Goal: Information Seeking & Learning: Learn about a topic

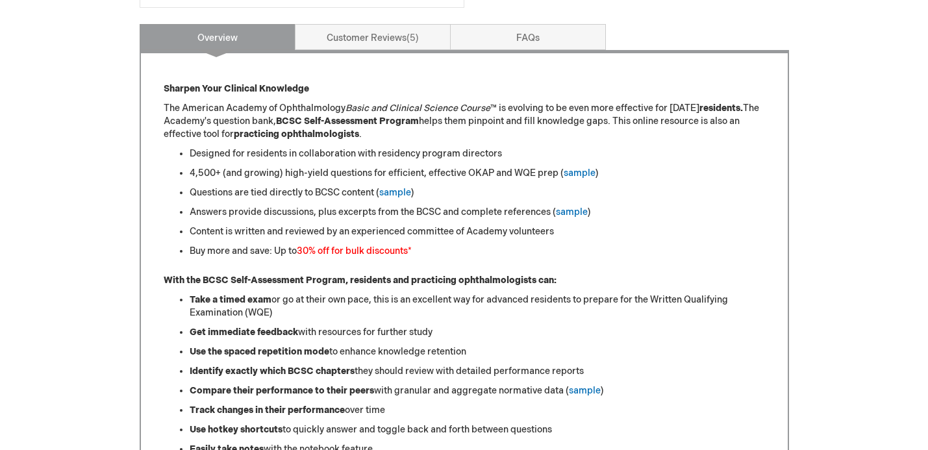
scroll to position [517, 0]
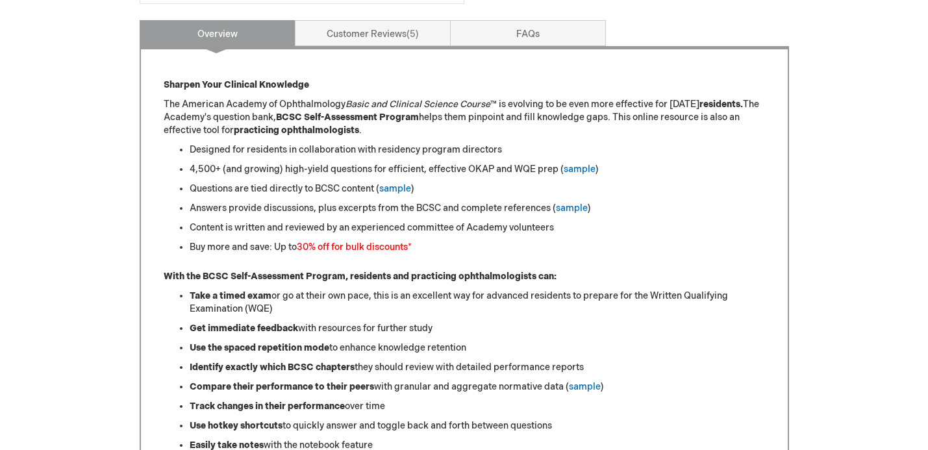
click at [859, 224] on div "Log Out Search My Cart CLOSE RECENTLY ADDED ITEM(S) Close There are no items in…" at bounding box center [464, 331] width 928 height 1697
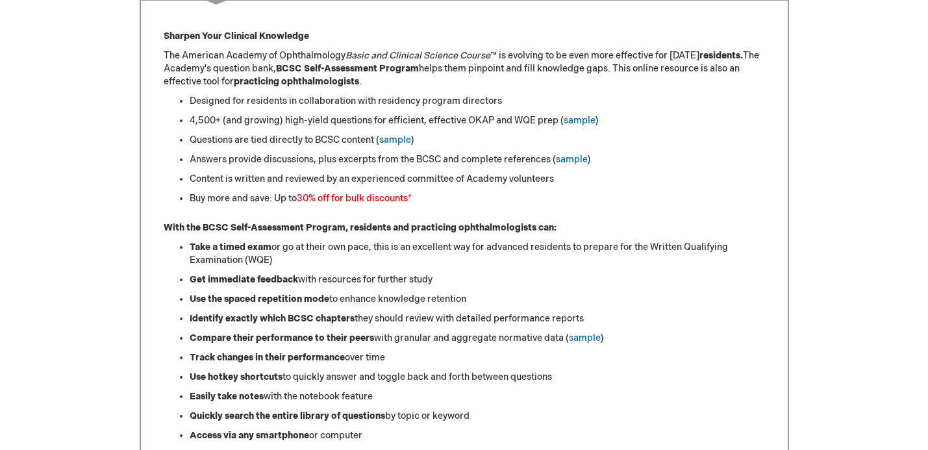
scroll to position [566, 0]
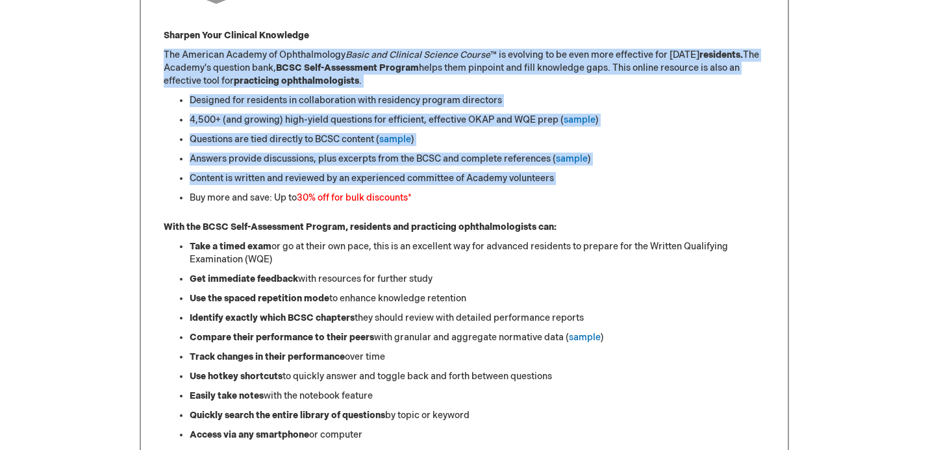
drag, startPoint x: 536, startPoint y: 192, endPoint x: 437, endPoint y: 27, distance: 191.6
click at [437, 28] on div "Sharpen Your Clinical Knowledge The American Academy of Ophthalmology Basic and…" at bounding box center [464, 429] width 649 height 865
click at [437, 27] on div "Sharpen Your Clinical Knowledge The American Academy of Ophthalmology Basic and…" at bounding box center [464, 429] width 649 height 865
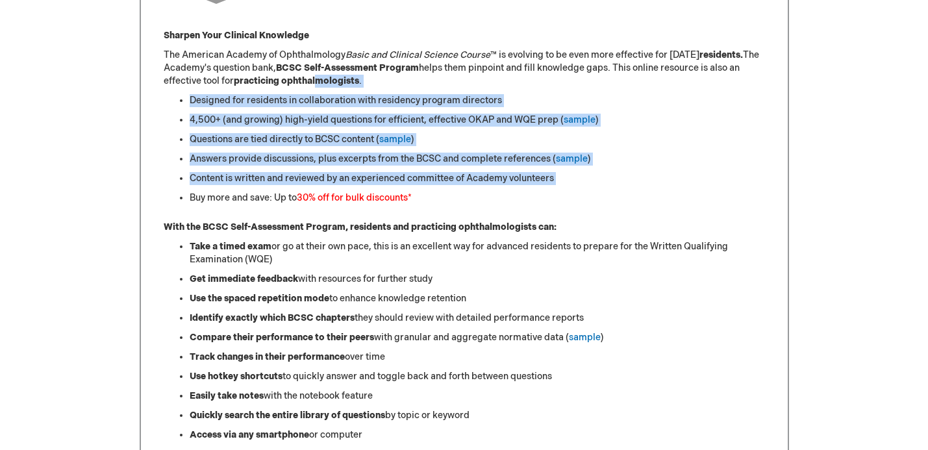
drag, startPoint x: 489, startPoint y: 192, endPoint x: 399, endPoint y: 76, distance: 146.2
click at [400, 77] on div "Sharpen Your Clinical Knowledge The American Academy of Ophthalmology Basic and…" at bounding box center [464, 433] width 601 height 808
click at [399, 75] on p "The American Academy of Ophthalmology Basic and Clinical Science Course ™ is ev…" at bounding box center [464, 68] width 601 height 39
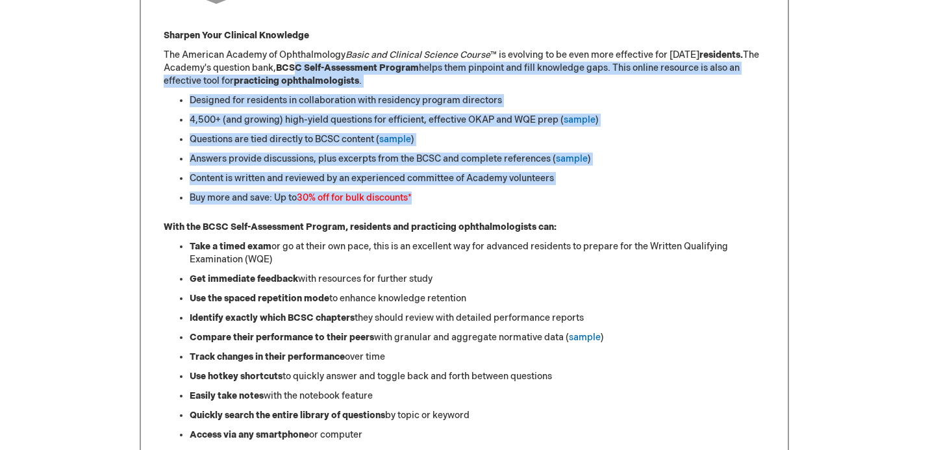
drag, startPoint x: 448, startPoint y: 199, endPoint x: 356, endPoint y: 56, distance: 170.2
click at [356, 56] on div "Sharpen Your Clinical Knowledge The American Academy of Ophthalmology Basic and…" at bounding box center [464, 433] width 601 height 808
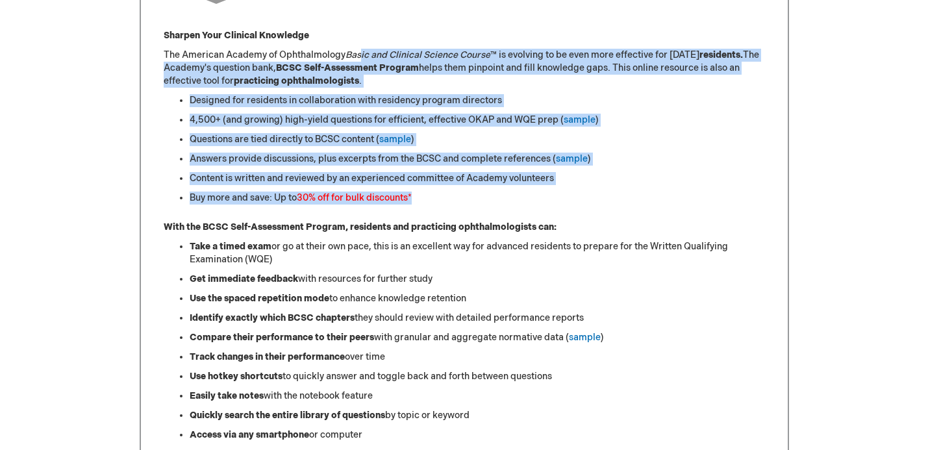
click at [356, 56] on em "Basic and Clinical Science Course" at bounding box center [417, 54] width 145 height 11
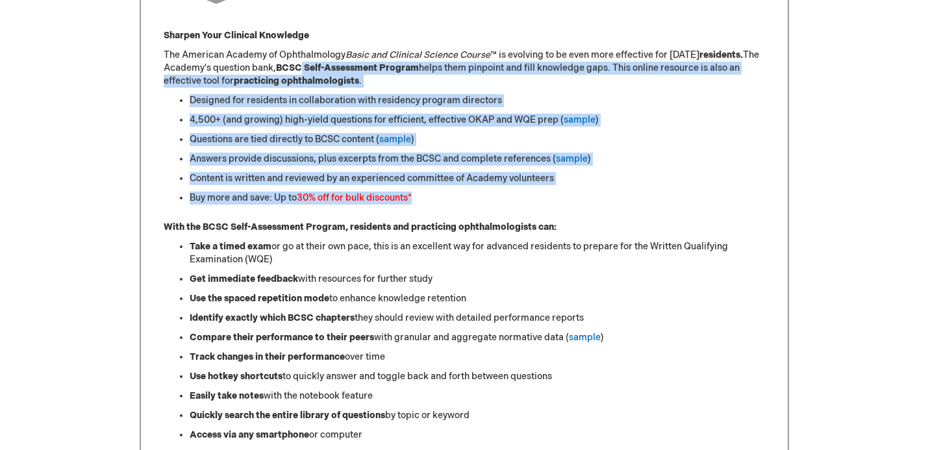
drag, startPoint x: 458, startPoint y: 201, endPoint x: 360, endPoint y: 61, distance: 171.1
click at [360, 61] on div "Sharpen Your Clinical Knowledge The American Academy of Ophthalmology Basic and…" at bounding box center [464, 433] width 601 height 808
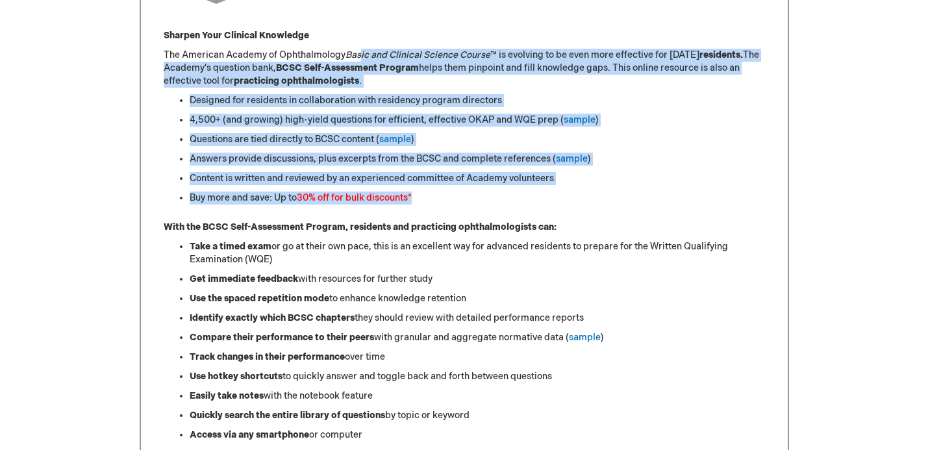
click at [360, 61] on p "The American Academy of Ophthalmology Basic and Clinical Science Course ™ is ev…" at bounding box center [464, 68] width 601 height 39
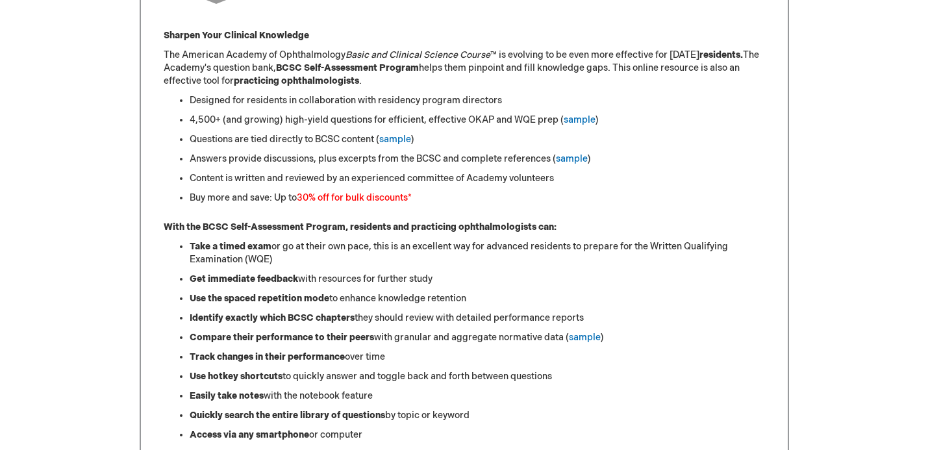
drag, startPoint x: 472, startPoint y: 197, endPoint x: 459, endPoint y: 62, distance: 136.3
click at [461, 61] on div "Sharpen Your Clinical Knowledge The American Academy of Ophthalmology Basic and…" at bounding box center [464, 433] width 601 height 808
click at [459, 62] on p "The American Academy of Ophthalmology Basic and Clinical Science Course ™ is ev…" at bounding box center [464, 68] width 601 height 39
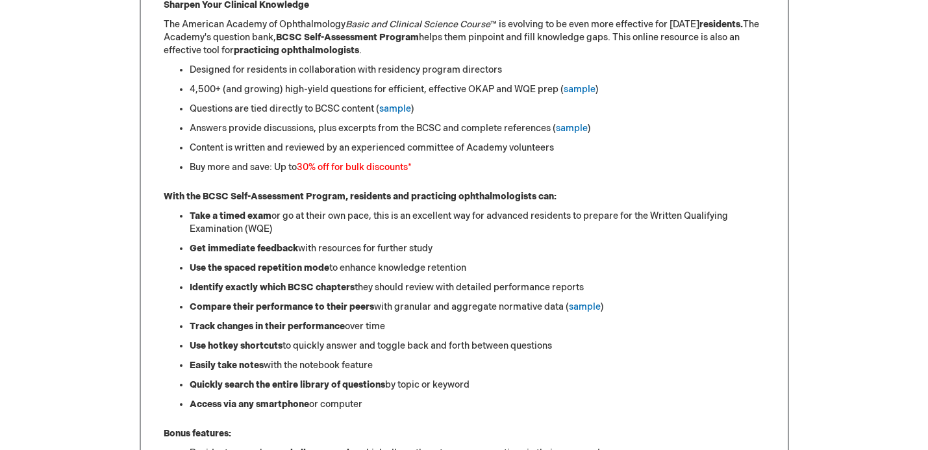
scroll to position [599, 0]
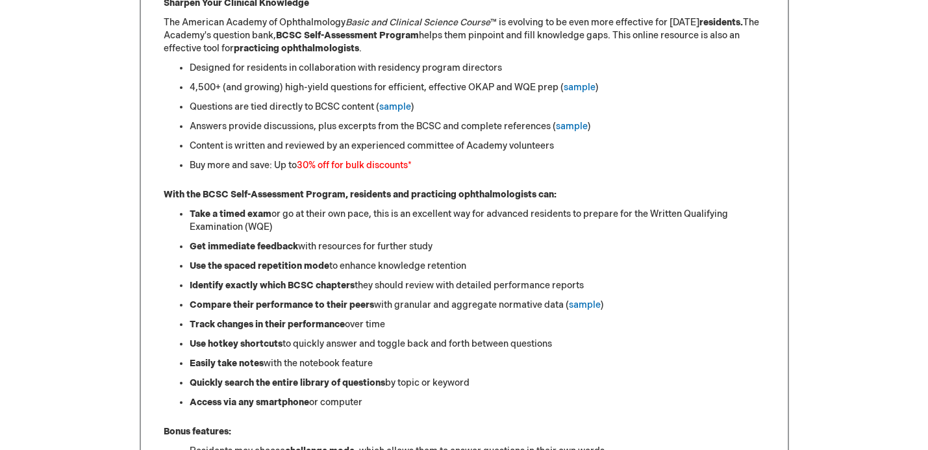
drag, startPoint x: 311, startPoint y: 131, endPoint x: 410, endPoint y: 131, distance: 99.3
click at [410, 131] on li "Answers provide discussions, plus excerpts from the BCSC and complete reference…" at bounding box center [477, 126] width 575 height 13
drag, startPoint x: 456, startPoint y: 131, endPoint x: 496, endPoint y: 125, distance: 40.7
click at [496, 125] on li "Answers provide discussions, plus excerpts from the BCSC and complete reference…" at bounding box center [477, 126] width 575 height 13
click at [519, 127] on li "Answers provide discussions, plus excerpts from the BCSC and complete reference…" at bounding box center [477, 126] width 575 height 13
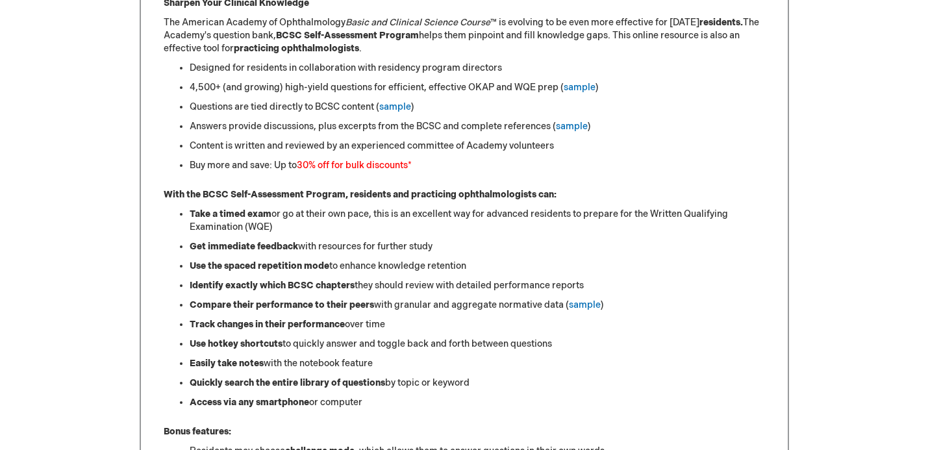
drag, startPoint x: 507, startPoint y: 159, endPoint x: 471, endPoint y: 50, distance: 115.0
click at [471, 51] on div "Sharpen Your Clinical Knowledge The American Academy of Ophthalmology Basic and…" at bounding box center [464, 401] width 601 height 808
click at [470, 50] on p "The American Academy of Ophthalmology Basic and Clinical Science Course ™ is ev…" at bounding box center [464, 35] width 601 height 39
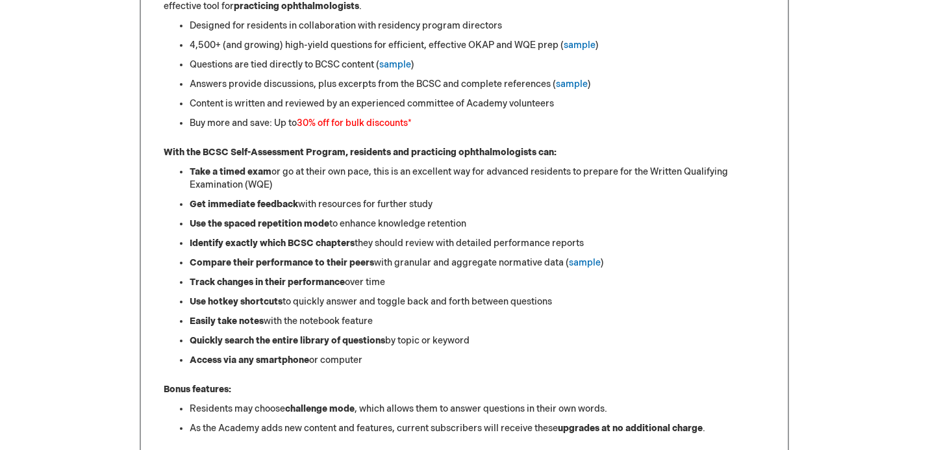
scroll to position [654, 0]
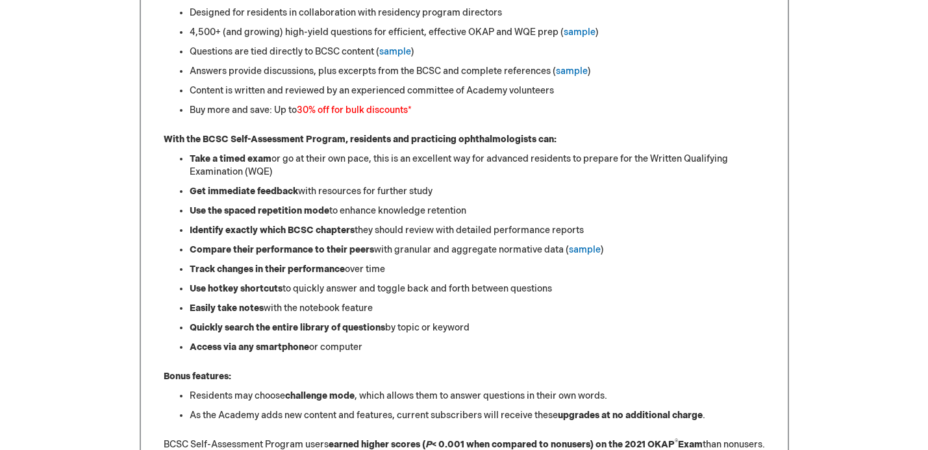
drag, startPoint x: 466, startPoint y: 174, endPoint x: 419, endPoint y: 114, distance: 75.5
click at [421, 116] on div "Sharpen Your Clinical Knowledge The American Academy of Ophthalmology Basic and…" at bounding box center [464, 346] width 601 height 808
drag, startPoint x: 429, startPoint y: 354, endPoint x: 347, endPoint y: 148, distance: 221.7
click at [347, 149] on div "Sharpen Your Clinical Knowledge The American Academy of Ophthalmology Basic and…" at bounding box center [464, 346] width 601 height 808
click at [347, 148] on div "Sharpen Your Clinical Knowledge The American Academy of Ophthalmology Basic and…" at bounding box center [464, 346] width 601 height 808
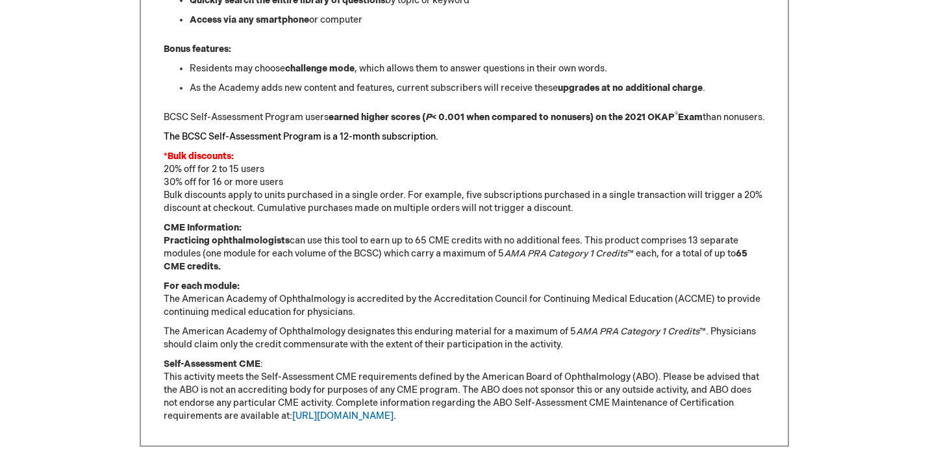
scroll to position [1022, 0]
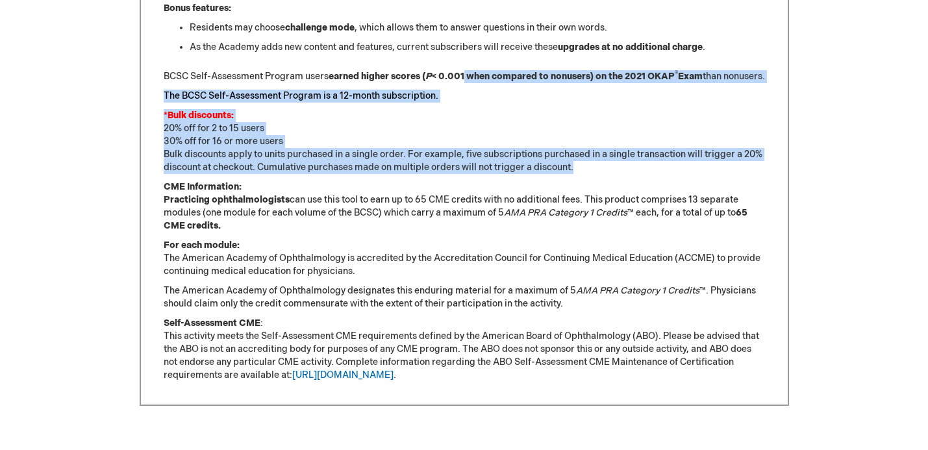
drag, startPoint x: 597, startPoint y: 180, endPoint x: 462, endPoint y: 70, distance: 173.5
click at [462, 70] on p "BCSC Self-Assessment Program users earned higher scores ( P < 0.001 when compar…" at bounding box center [464, 76] width 601 height 13
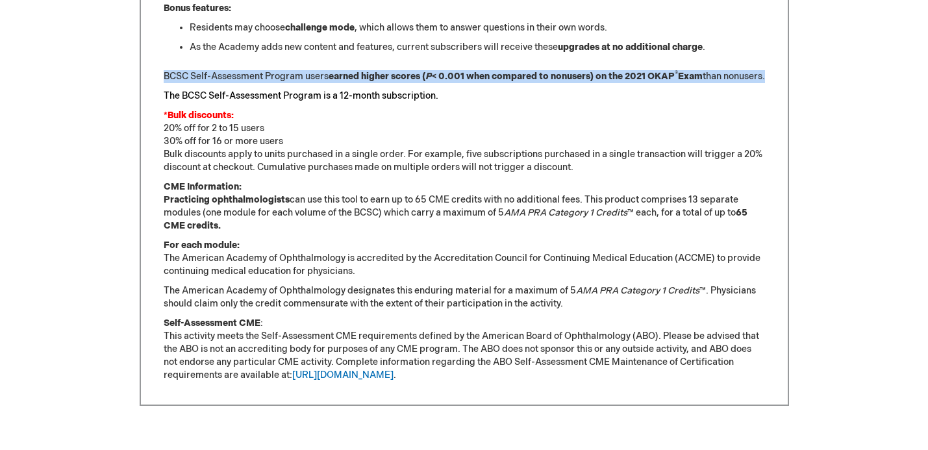
drag, startPoint x: 470, startPoint y: 87, endPoint x: 403, endPoint y: 55, distance: 74.6
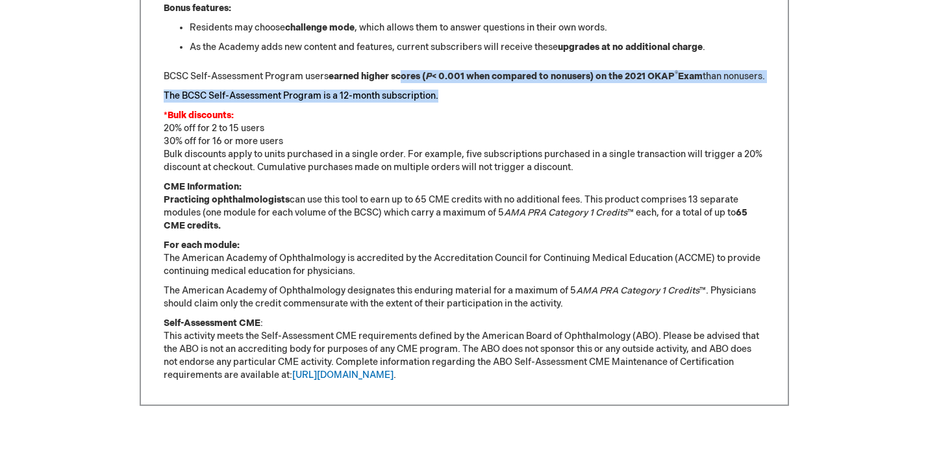
drag, startPoint x: 452, startPoint y: 115, endPoint x: 405, endPoint y: 71, distance: 63.9
click at [405, 71] on strong "earned higher scores ( P < 0.001 when compared to nonusers) on the 2021 OKAP ® …" at bounding box center [516, 76] width 374 height 11
drag, startPoint x: 444, startPoint y: 111, endPoint x: 436, endPoint y: 90, distance: 22.8
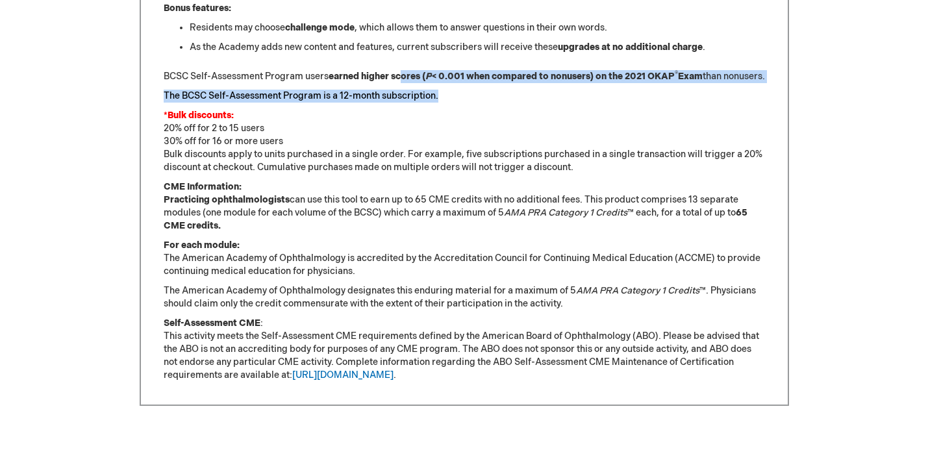
click at [436, 83] on p "BCSC Self-Assessment Program users earned higher scores ( P < 0.001 when compar…" at bounding box center [464, 76] width 601 height 13
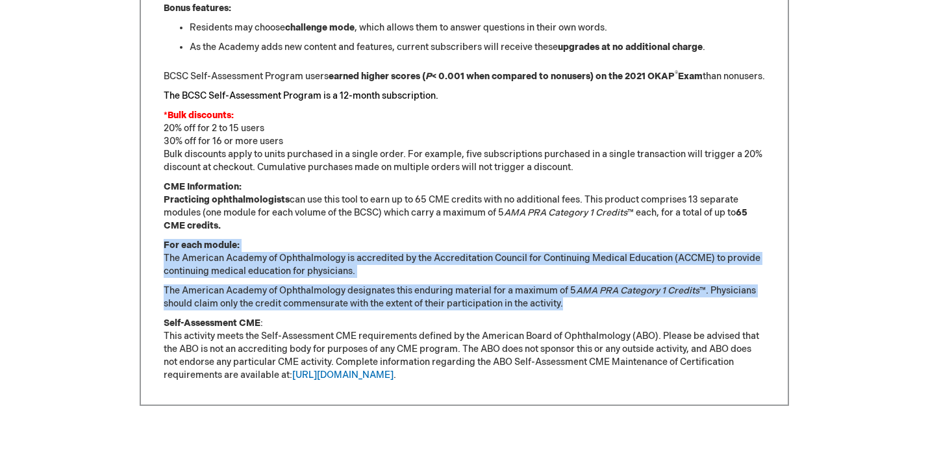
drag, startPoint x: 585, startPoint y: 311, endPoint x: 472, endPoint y: 232, distance: 137.6
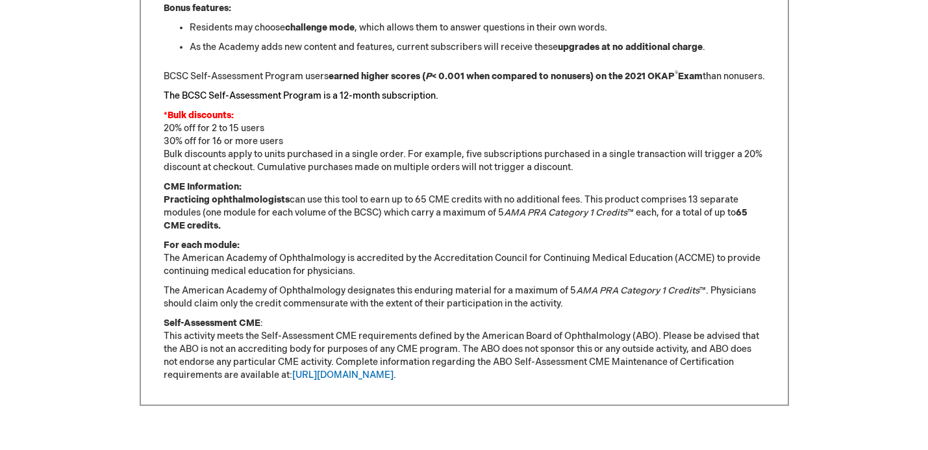
click at [472, 232] on p "CME Information: Practicing ophthalmologists can use this tool to earn up to 65…" at bounding box center [464, 207] width 601 height 52
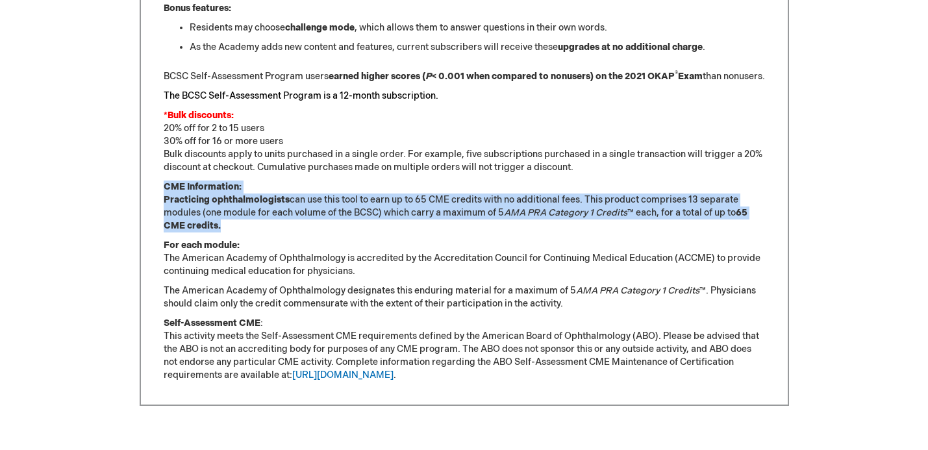
drag, startPoint x: 457, startPoint y: 236, endPoint x: 438, endPoint y: 193, distance: 47.1
click at [439, 193] on p "CME Information: Practicing ophthalmologists can use this tool to earn up to 65…" at bounding box center [464, 207] width 601 height 52
click at [438, 193] on p "CME Information: Practicing ophthalmologists can use this tool to earn up to 65…" at bounding box center [464, 207] width 601 height 52
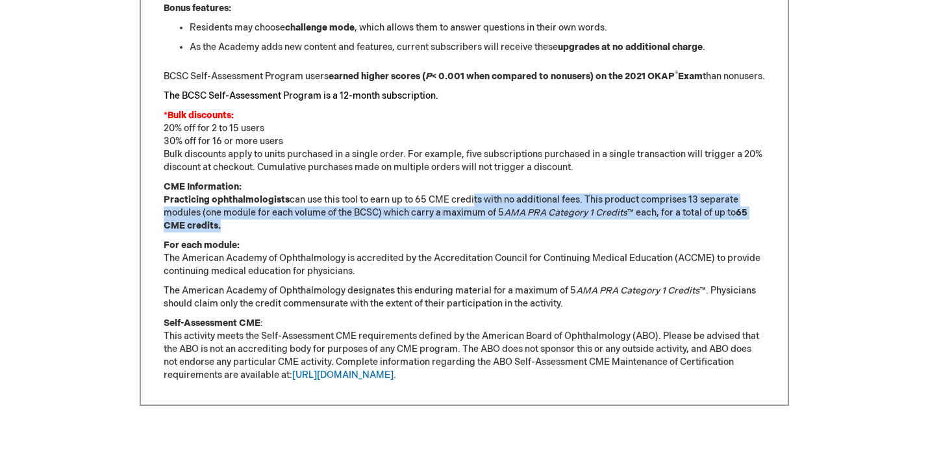
drag, startPoint x: 472, startPoint y: 238, endPoint x: 472, endPoint y: 203, distance: 35.1
click at [472, 205] on p "CME Information: Practicing ophthalmologists can use this tool to earn up to 65…" at bounding box center [464, 207] width 601 height 52
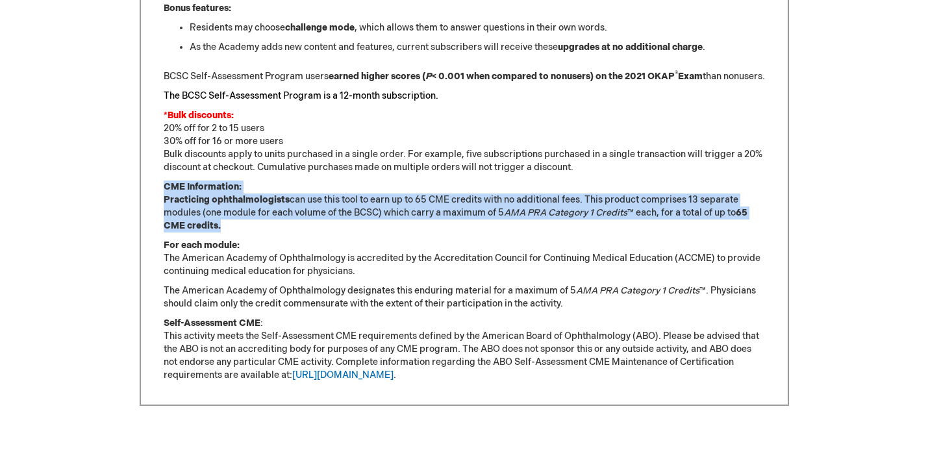
click at [471, 203] on p "CME Information: Practicing ophthalmologists can use this tool to earn up to 65…" at bounding box center [464, 207] width 601 height 52
drag, startPoint x: 514, startPoint y: 243, endPoint x: 493, endPoint y: 198, distance: 49.7
click at [493, 198] on p "CME Information: Practicing ophthalmologists can use this tool to earn up to 65…" at bounding box center [464, 207] width 601 height 52
drag, startPoint x: 501, startPoint y: 232, endPoint x: 483, endPoint y: 202, distance: 35.5
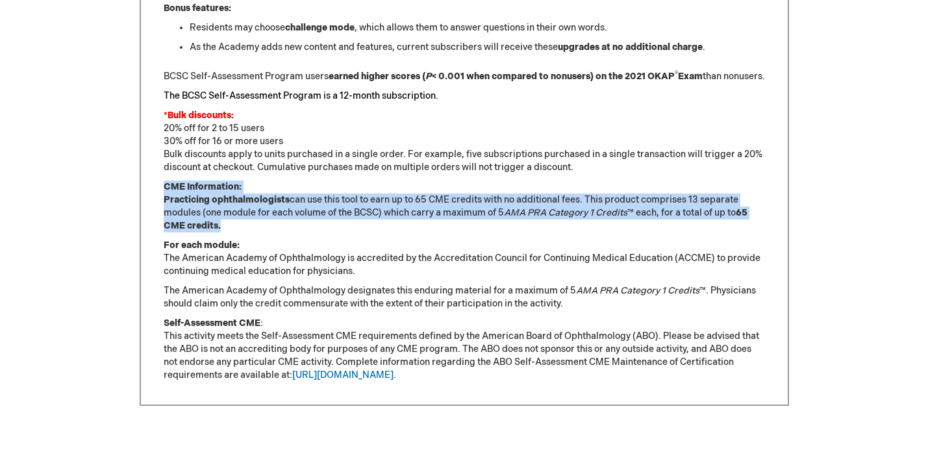
click at [484, 202] on p "CME Information: Practicing ophthalmologists can use this tool to earn up to 65…" at bounding box center [464, 207] width 601 height 52
click at [483, 202] on p "CME Information: Practicing ophthalmologists can use this tool to earn up to 65…" at bounding box center [464, 207] width 601 height 52
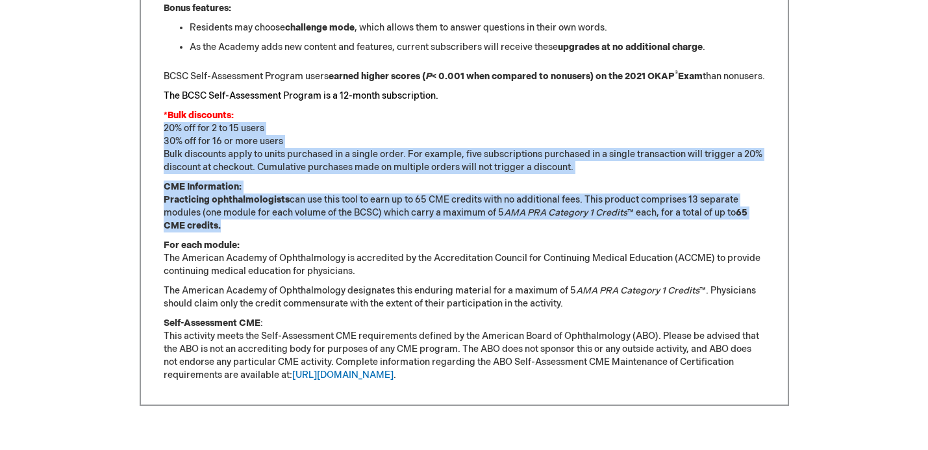
drag, startPoint x: 506, startPoint y: 234, endPoint x: 428, endPoint y: 136, distance: 125.6
click at [428, 136] on p "*Bulk discounts: 20% off for 2 to 15 users 30% off for 16 or more users Bulk di…" at bounding box center [464, 141] width 601 height 65
drag, startPoint x: 475, startPoint y: 236, endPoint x: 435, endPoint y: 138, distance: 105.7
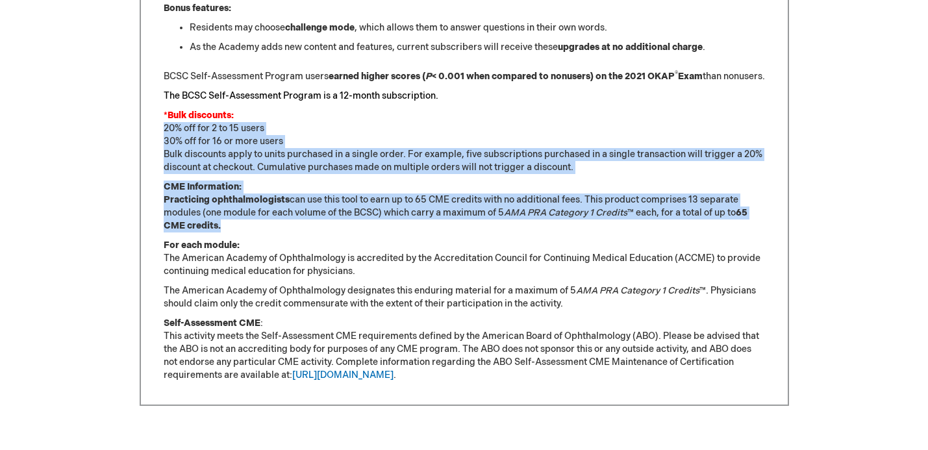
click at [472, 225] on p "CME Information: Practicing ophthalmologists can use this tool to earn up to 65…" at bounding box center [464, 207] width 601 height 52
drag, startPoint x: 491, startPoint y: 245, endPoint x: 437, endPoint y: 132, distance: 125.2
click at [473, 223] on p "CME Information: Practicing ophthalmologists can use this tool to earn up to 65…" at bounding box center [464, 207] width 601 height 52
drag, startPoint x: 477, startPoint y: 238, endPoint x: 423, endPoint y: 136, distance: 115.0
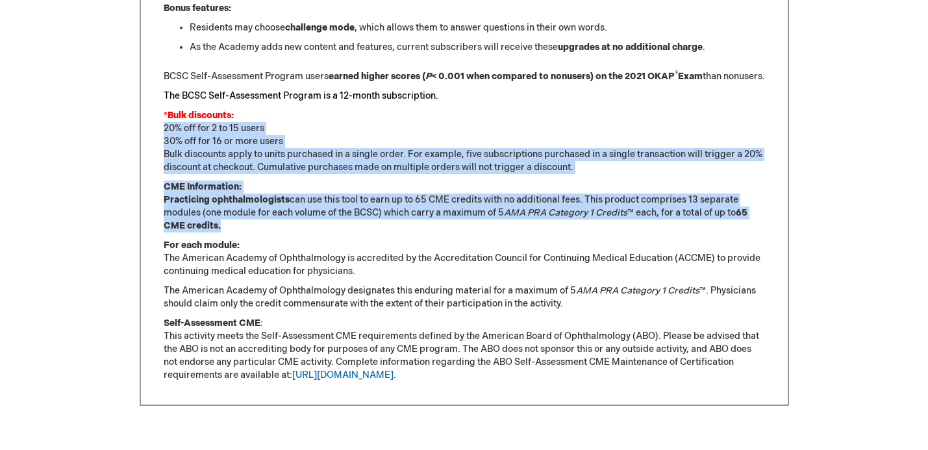
click at [448, 220] on p "CME Information: Practicing ophthalmologists can use this tool to earn up to 65…" at bounding box center [464, 207] width 601 height 52
drag, startPoint x: 464, startPoint y: 239, endPoint x: 161, endPoint y: 140, distance: 318.5
click at [281, 221] on p "CME Information: Practicing ophthalmologists can use this tool to earn up to 65…" at bounding box center [464, 207] width 601 height 52
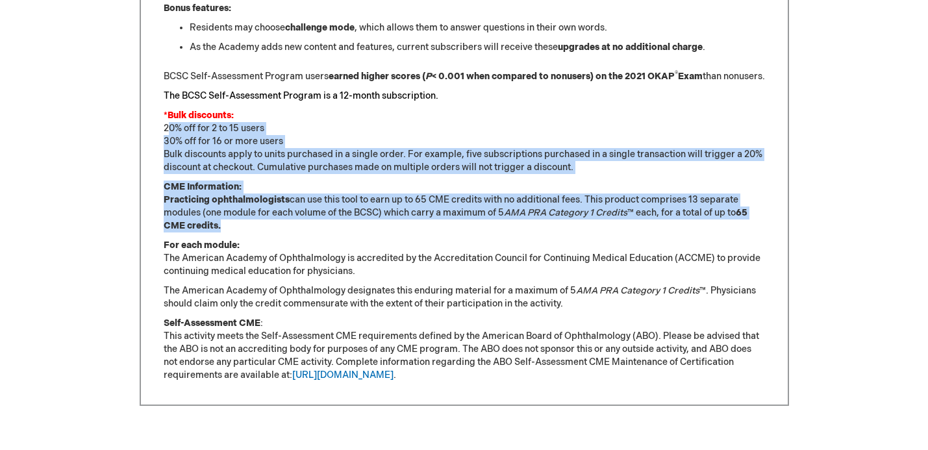
drag, startPoint x: 303, startPoint y: 238, endPoint x: 166, endPoint y: 142, distance: 167.9
click at [166, 142] on p "*Bulk discounts: 20% off for 2 to 15 users 30% off for 16 or more users Bulk di…" at bounding box center [464, 141] width 601 height 65
drag, startPoint x: 260, startPoint y: 234, endPoint x: 160, endPoint y: 134, distance: 141.0
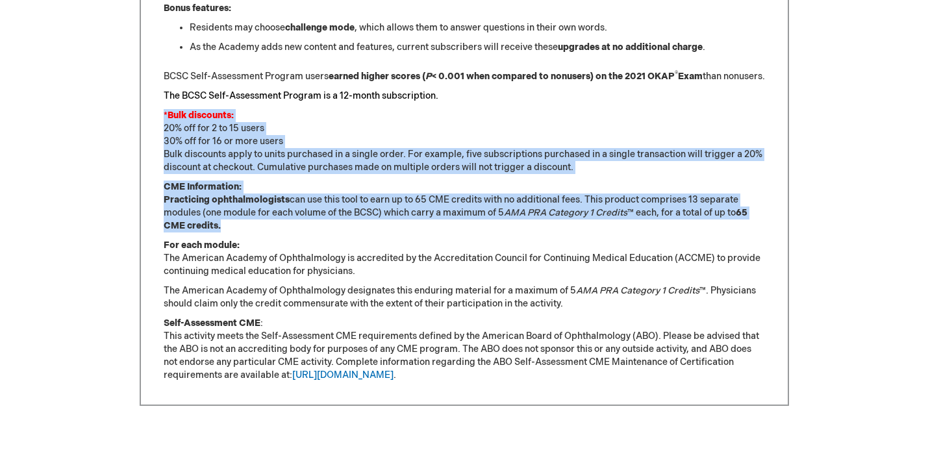
click at [168, 147] on p "*Bulk discounts: 20% off for 2 to 15 users 30% off for 16 or more users Bulk di…" at bounding box center [464, 141] width 601 height 65
drag, startPoint x: 249, startPoint y: 235, endPoint x: 163, endPoint y: 147, distance: 122.6
click at [164, 147] on p "*Bulk discounts: 20% off for 2 to 15 users 30% off for 16 or more users Bulk di…" at bounding box center [464, 141] width 601 height 65
drag, startPoint x: 256, startPoint y: 236, endPoint x: 166, endPoint y: 145, distance: 129.0
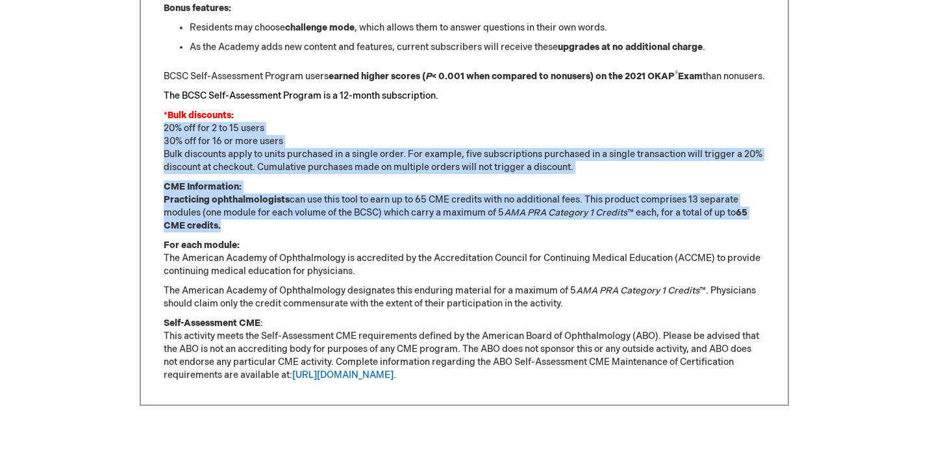
click at [166, 145] on p "*Bulk discounts: 20% off for 2 to 15 users 30% off for 16 or more users Bulk di…" at bounding box center [464, 141] width 601 height 65
drag, startPoint x: 260, startPoint y: 238, endPoint x: 166, endPoint y: 141, distance: 135.5
click at [166, 141] on p "*Bulk discounts: 20% off for 2 to 15 users 30% off for 16 or more users Bulk di…" at bounding box center [464, 141] width 601 height 65
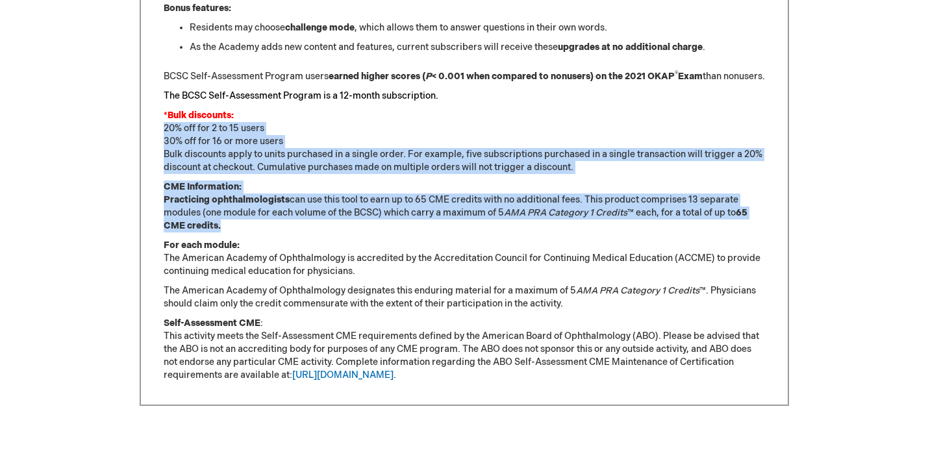
drag, startPoint x: 166, startPoint y: 142, endPoint x: 264, endPoint y: 235, distance: 135.5
click at [264, 232] on p "CME Information: Practicing ophthalmologists can use this tool to earn up to 65…" at bounding box center [464, 207] width 601 height 52
drag
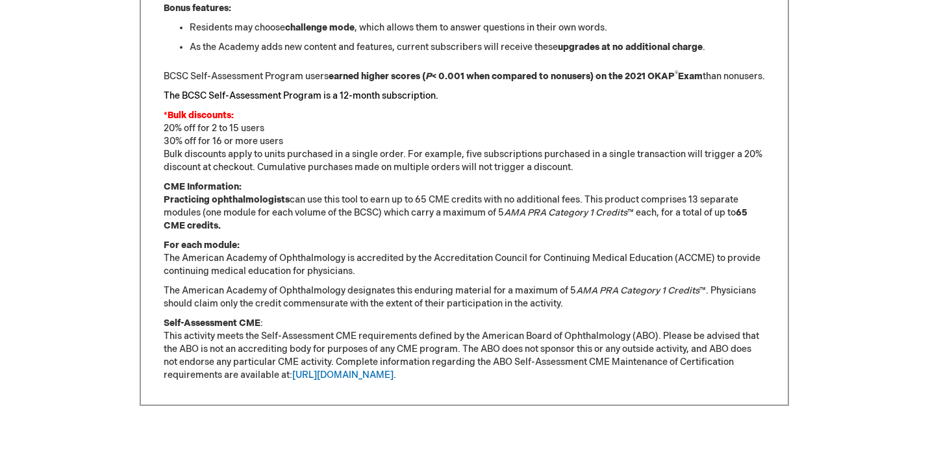
click at [452, 228] on p "CME Information: Practicing ophthalmologists can use this tool to earn up to 65…" at bounding box center [464, 207] width 601 height 52
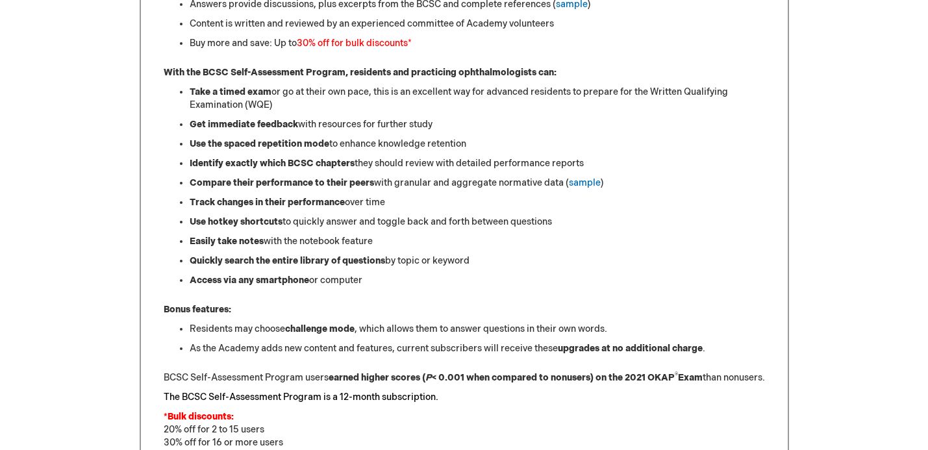
scroll to position [720, 0]
drag, startPoint x: 478, startPoint y: 284, endPoint x: 154, endPoint y: 68, distance: 389.5
click at [154, 68] on div "Sharpen Your Clinical Knowledge The American Academy of Ophthalmology Basic and…" at bounding box center [464, 275] width 649 height 865
drag, startPoint x: 163, startPoint y: 75, endPoint x: 384, endPoint y: 279, distance: 301.0
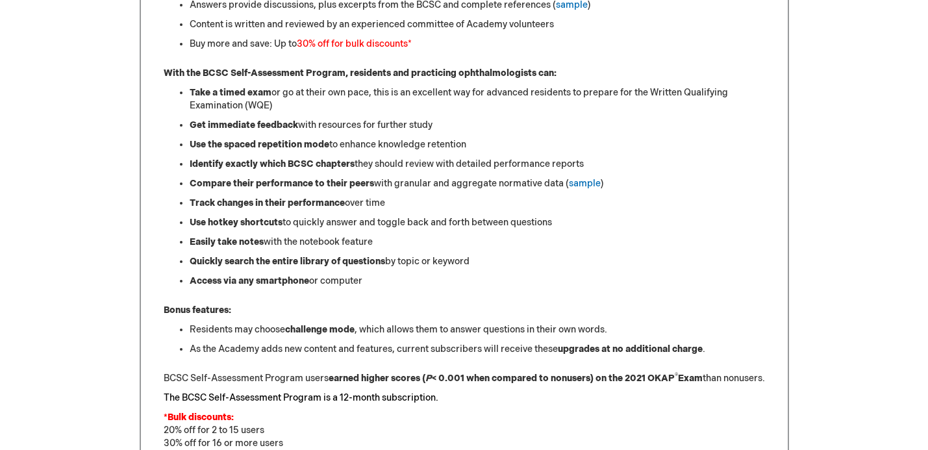
click at [384, 279] on div "Sharpen Your Clinical Knowledge The American Academy of Ophthalmology Basic and…" at bounding box center [464, 279] width 601 height 808
click at [384, 279] on li "Access via any smartphone or computer" at bounding box center [477, 281] width 575 height 13
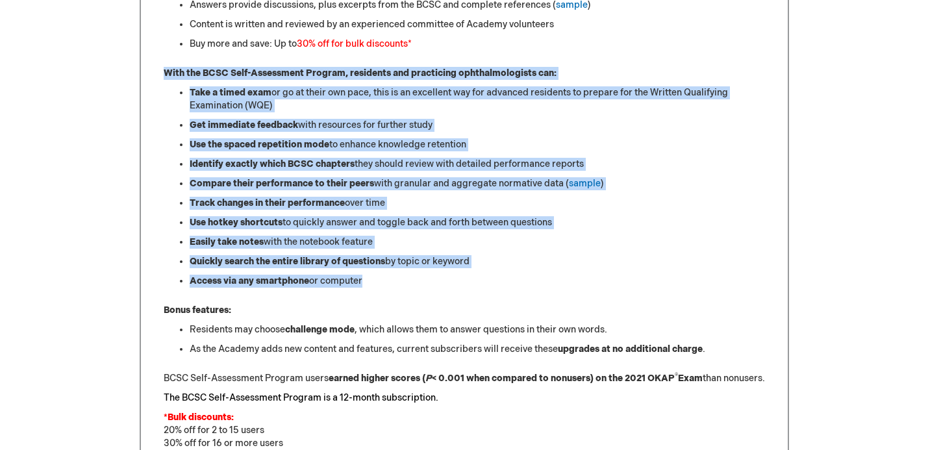
drag, startPoint x: 384, startPoint y: 279, endPoint x: 160, endPoint y: 71, distance: 305.1
click at [160, 71] on div "Sharpen Your Clinical Knowledge The American Academy of Ophthalmology Basic and…" at bounding box center [464, 275] width 649 height 865
drag, startPoint x: 160, startPoint y: 71, endPoint x: 375, endPoint y: 279, distance: 298.5
click at [375, 279] on div "Sharpen Your Clinical Knowledge The American Academy of Ophthalmology Basic and…" at bounding box center [464, 275] width 649 height 865
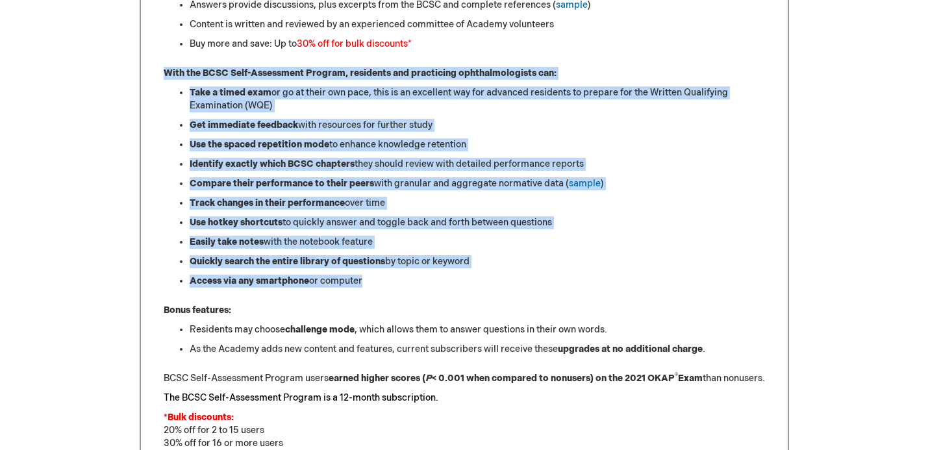
click at [375, 279] on li "Access via any smartphone or computer" at bounding box center [477, 281] width 575 height 13
drag, startPoint x: 379, startPoint y: 279, endPoint x: 163, endPoint y: 66, distance: 303.0
click at [164, 66] on div "Sharpen Your Clinical Knowledge The American Academy of Ophthalmology Basic and…" at bounding box center [464, 279] width 601 height 808
drag, startPoint x: 162, startPoint y: 66, endPoint x: 378, endPoint y: 279, distance: 303.0
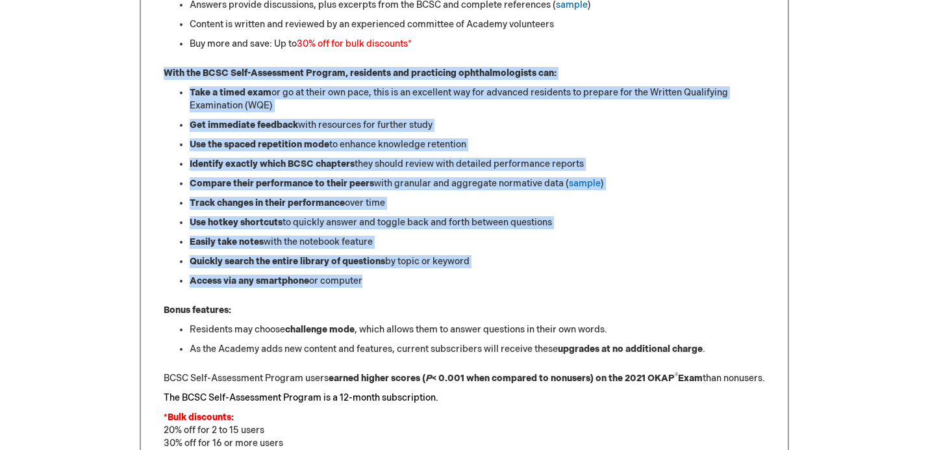
click at [378, 279] on div "Sharpen Your Clinical Knowledge The American Academy of Ophthalmology Basic and…" at bounding box center [464, 275] width 649 height 865
click at [378, 279] on li "Access via any smartphone or computer" at bounding box center [477, 281] width 575 height 13
drag, startPoint x: 378, startPoint y: 279, endPoint x: 155, endPoint y: 66, distance: 308.6
click at [155, 66] on div "Sharpen Your Clinical Knowledge The American Academy of Ophthalmology Basic and…" at bounding box center [464, 275] width 649 height 865
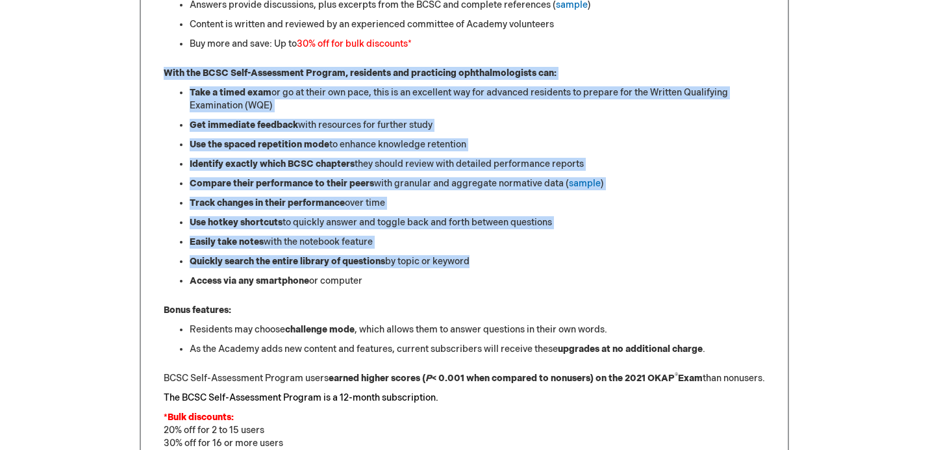
drag, startPoint x: 160, startPoint y: 70, endPoint x: 397, endPoint y: 274, distance: 312.1
click at [397, 273] on div "Sharpen Your Clinical Knowledge The American Academy of Ophthalmology Basic and…" at bounding box center [464, 275] width 649 height 865
click at [397, 274] on ul "Take a timed exam or go at their own pace, this is an excellent way for advance…" at bounding box center [464, 186] width 601 height 201
drag, startPoint x: 397, startPoint y: 279, endPoint x: 158, endPoint y: 71, distance: 316.2
click at [158, 71] on div "Sharpen Your Clinical Knowledge The American Academy of Ophthalmology Basic and…" at bounding box center [464, 275] width 649 height 865
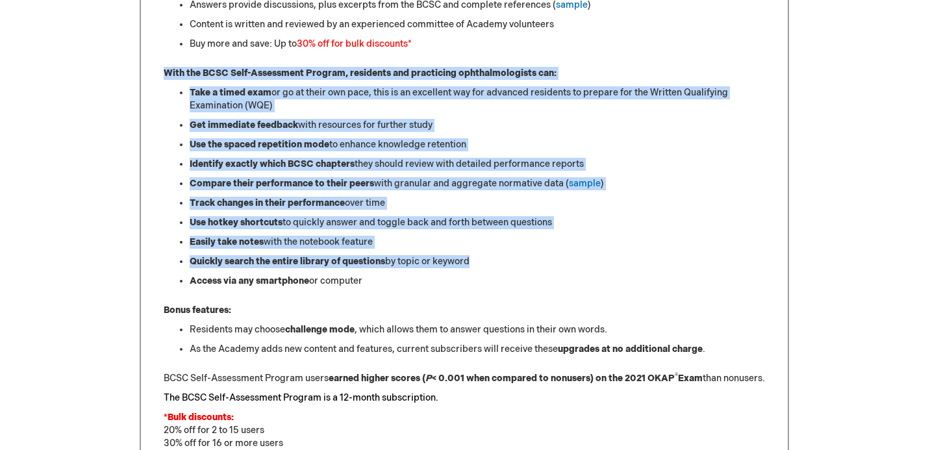
click at [158, 71] on div "Sharpen Your Clinical Knowledge The American Academy of Ophthalmology Basic and…" at bounding box center [464, 275] width 649 height 865
click at [391, 287] on div "Sharpen Your Clinical Knowledge The American Academy of Ophthalmology Basic and…" at bounding box center [464, 275] width 649 height 865
click at [391, 287] on li "Access via any smartphone or computer" at bounding box center [477, 281] width 575 height 13
